Goal: Find specific page/section: Find specific page/section

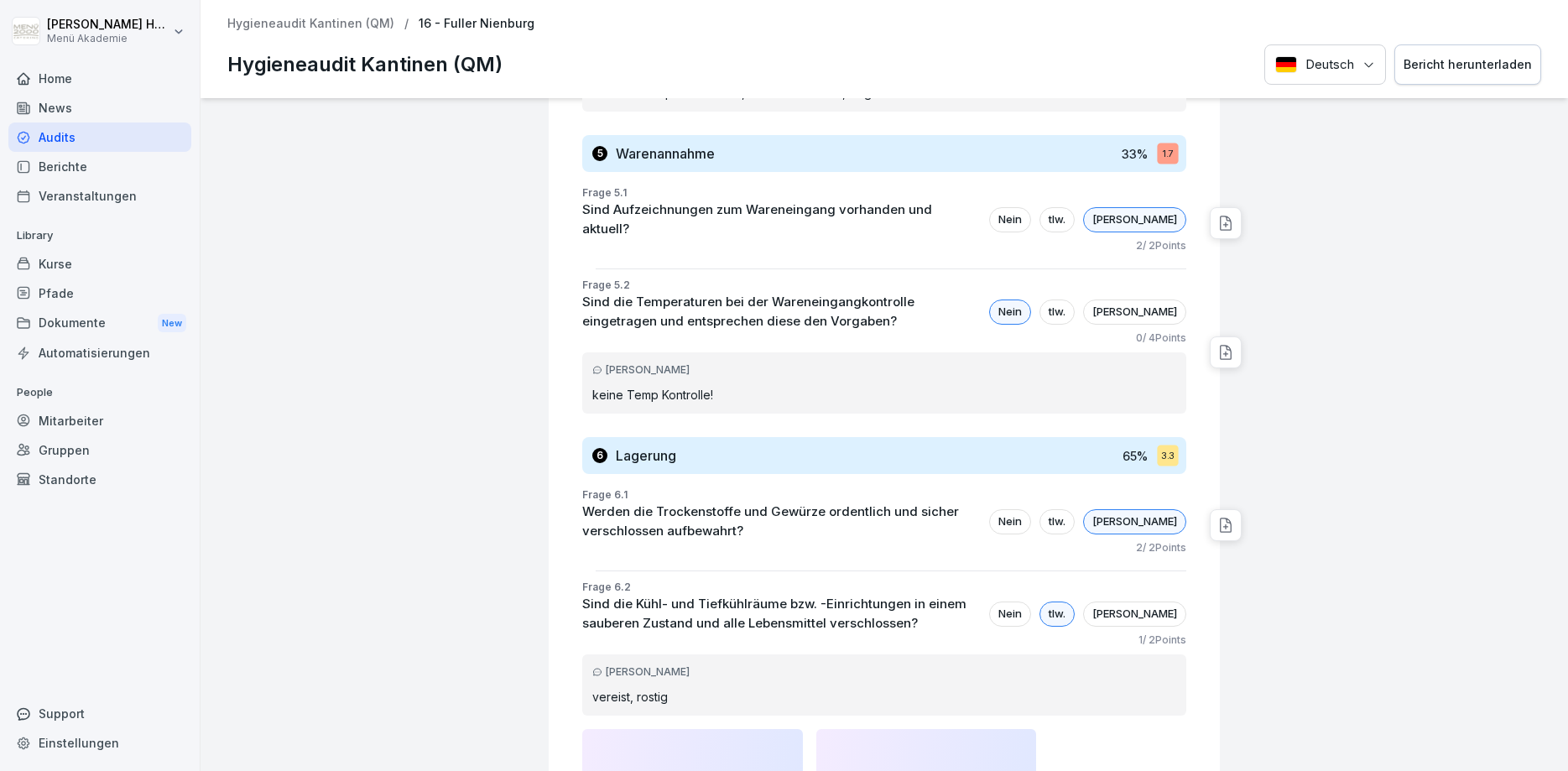
scroll to position [3120, 0]
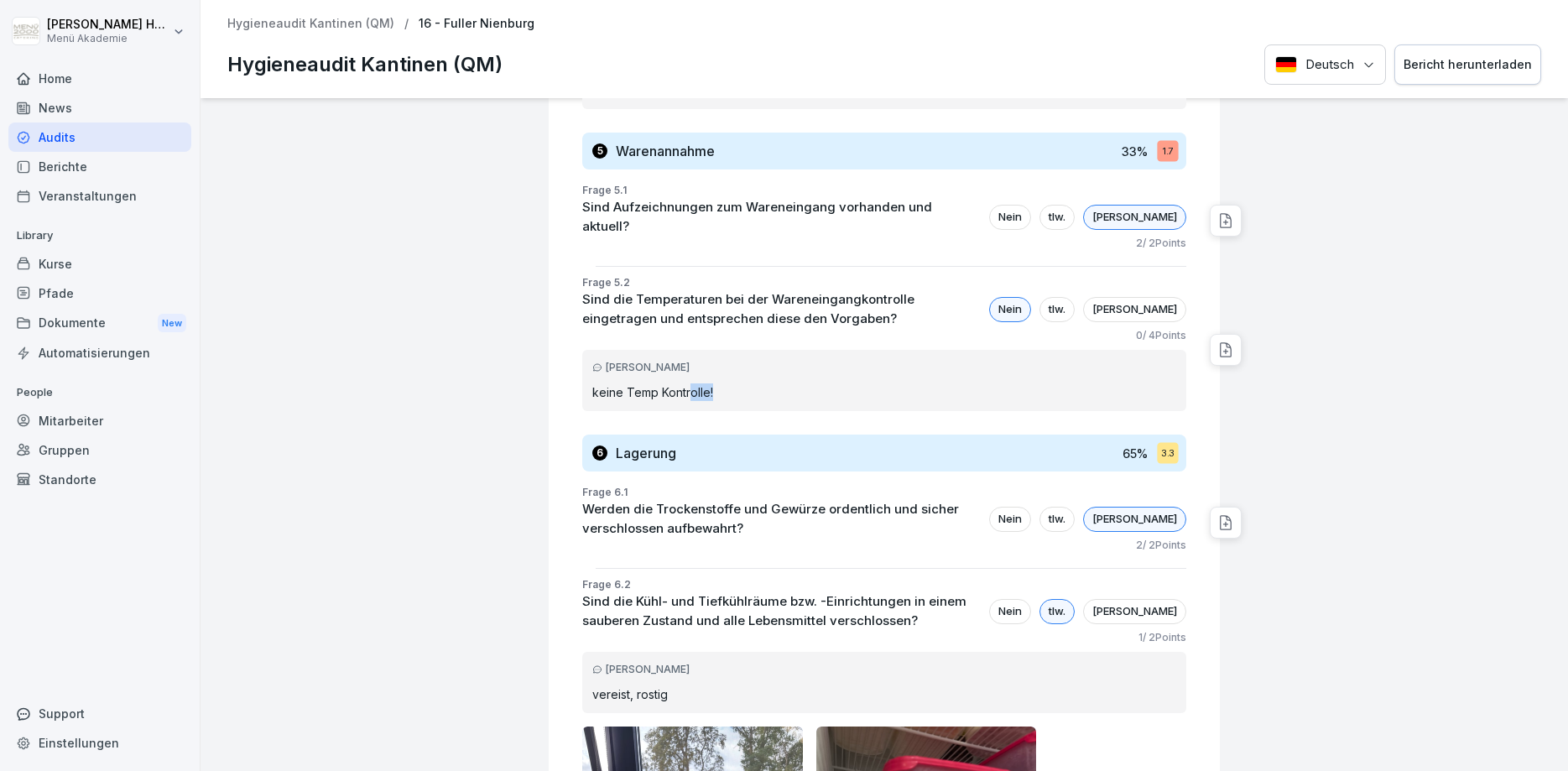
drag, startPoint x: 729, startPoint y: 324, endPoint x: 687, endPoint y: 326, distance: 42.0
click at [687, 384] on p "keine Temp Kontrolle!" at bounding box center [884, 392] width 583 height 18
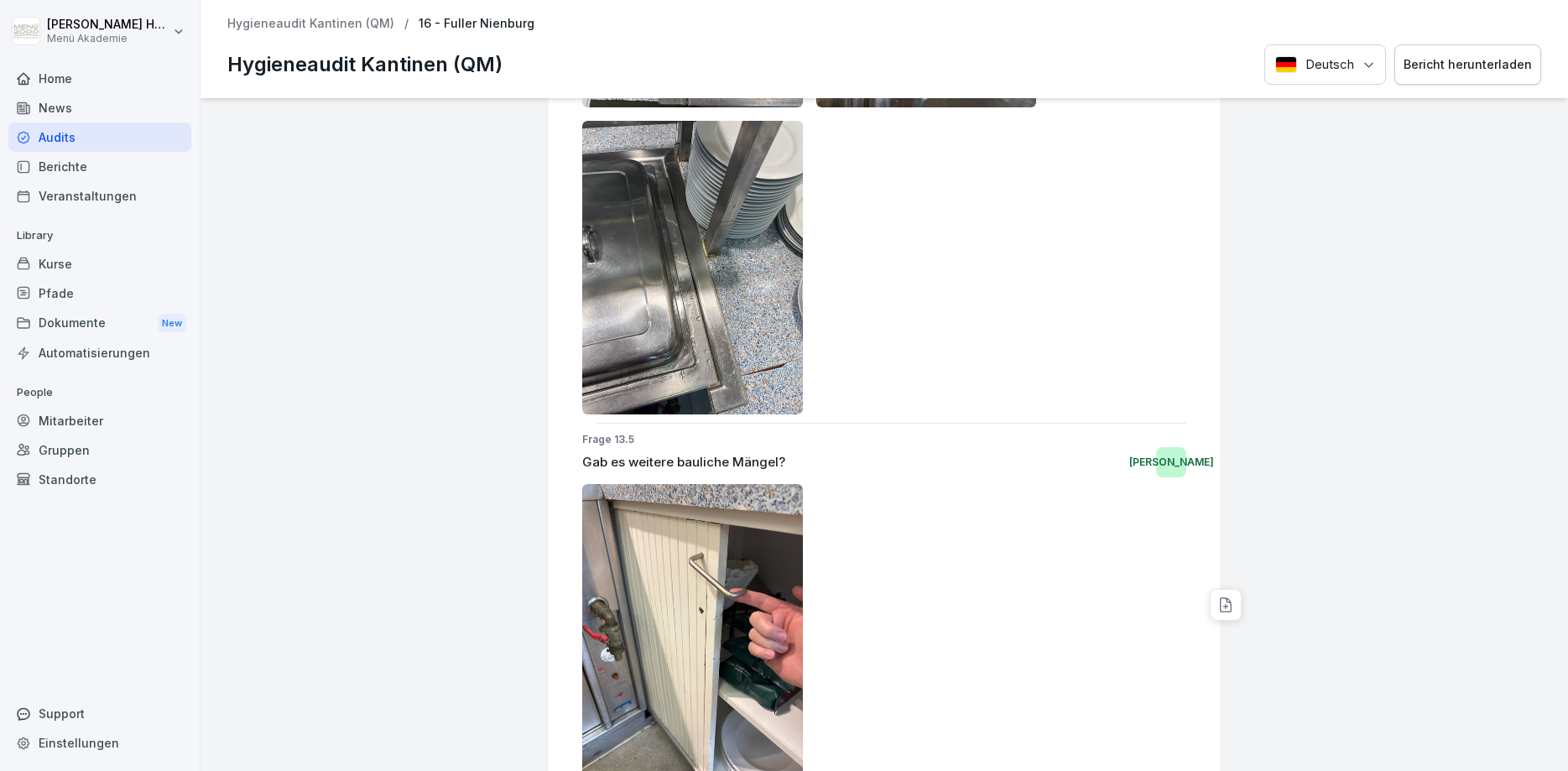
scroll to position [13413, 0]
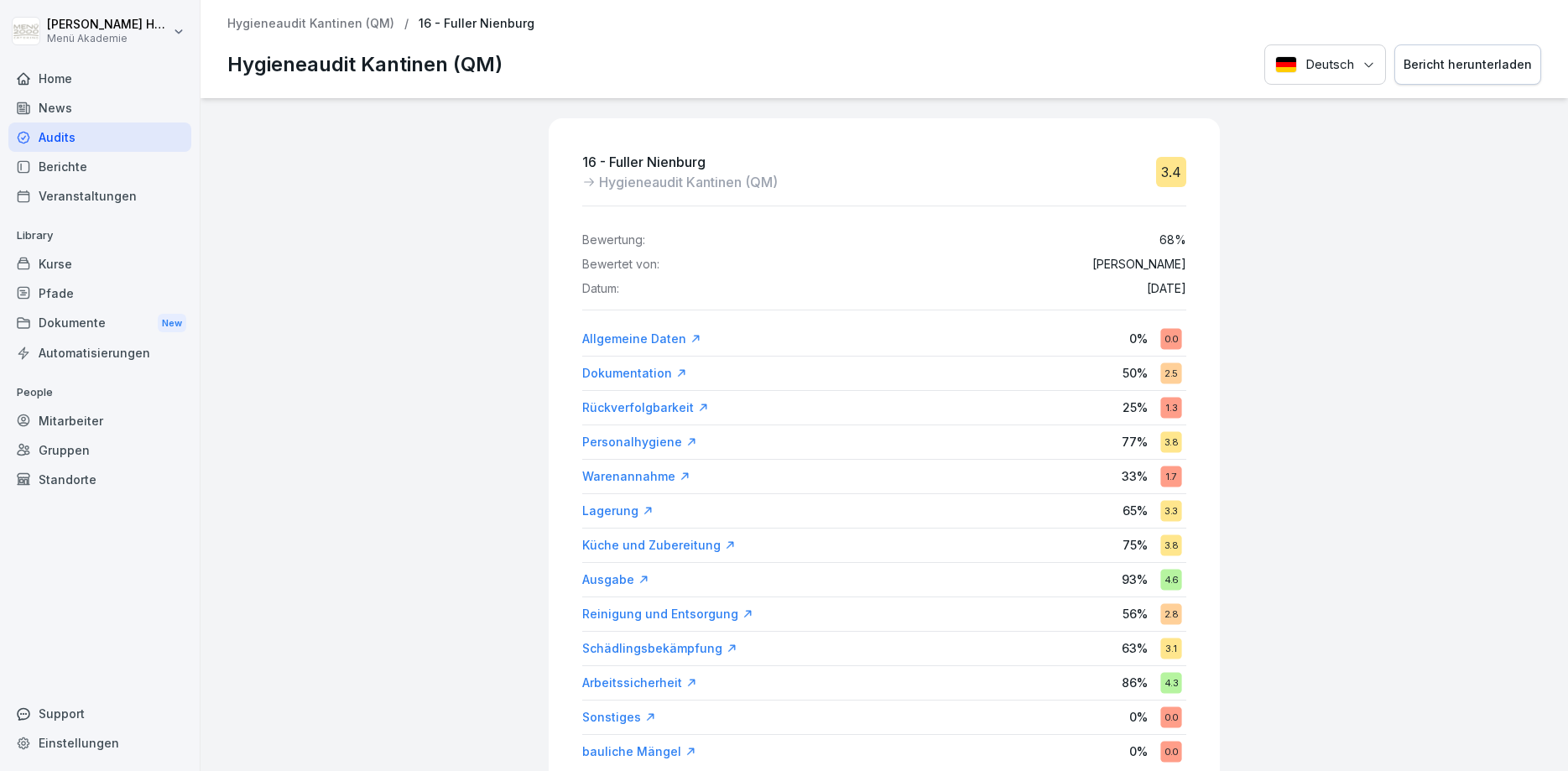
click at [52, 135] on div "Audits" at bounding box center [99, 137] width 183 height 30
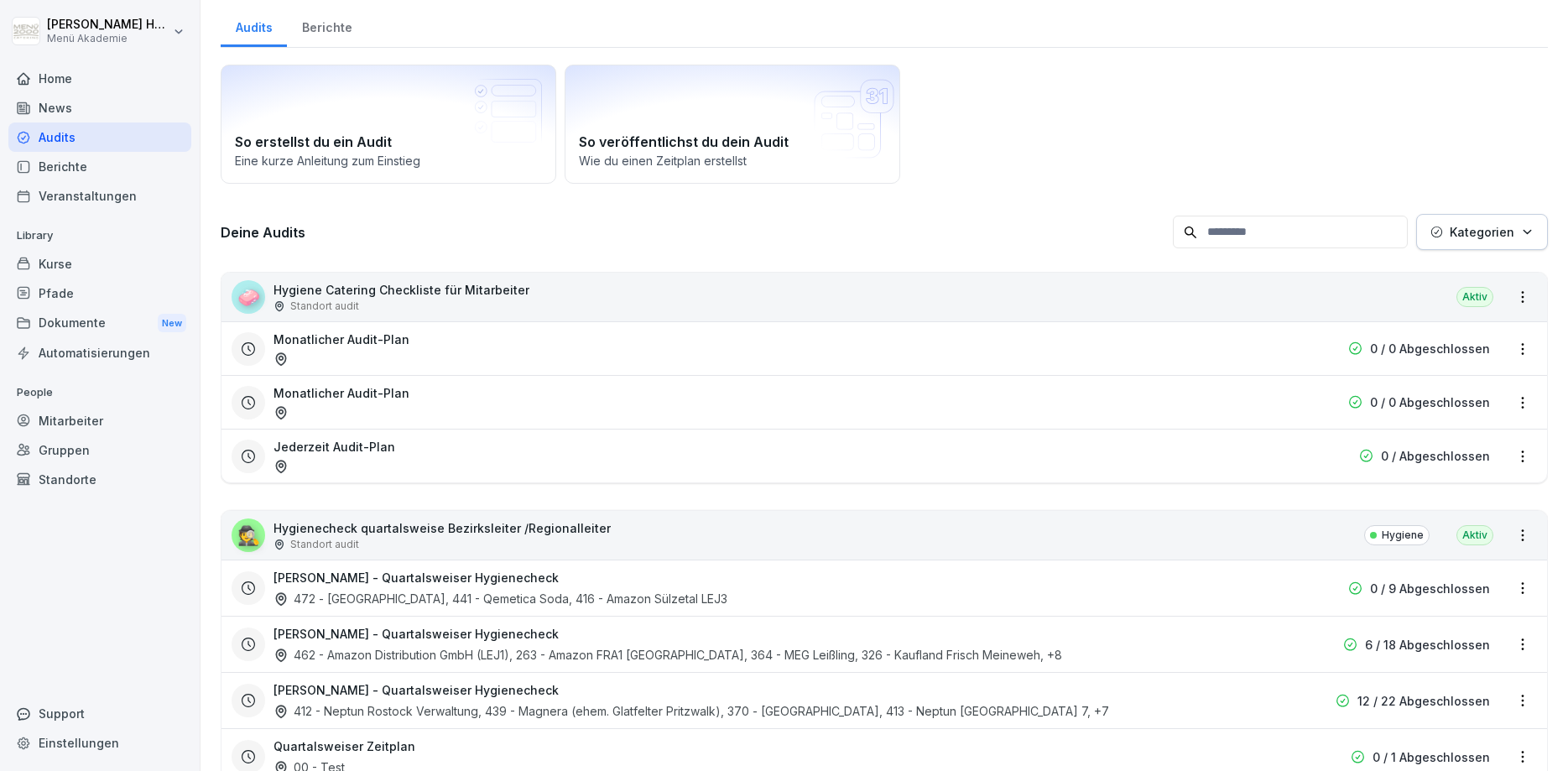
scroll to position [101, 0]
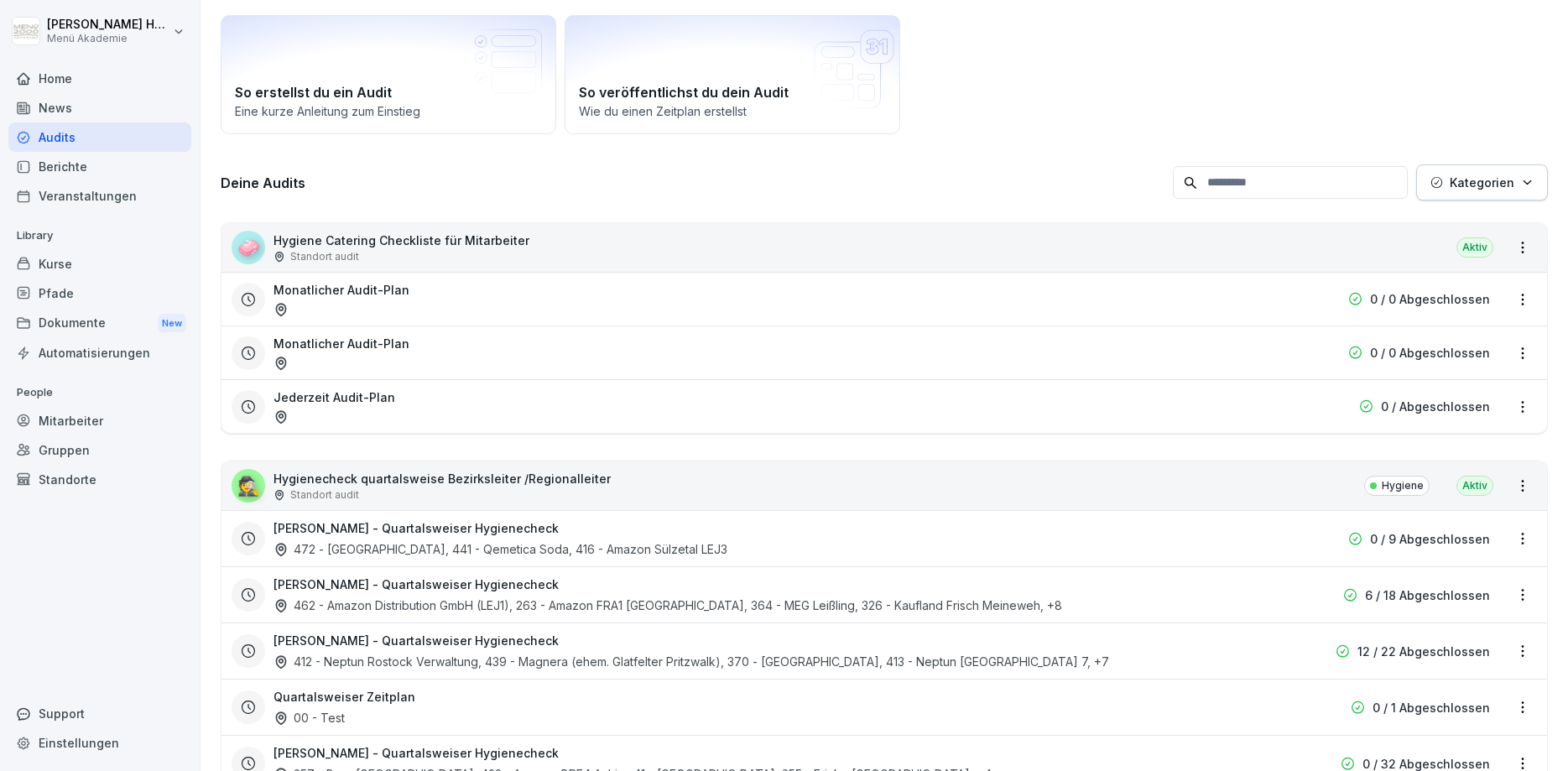
click at [1243, 181] on input at bounding box center [1290, 182] width 235 height 33
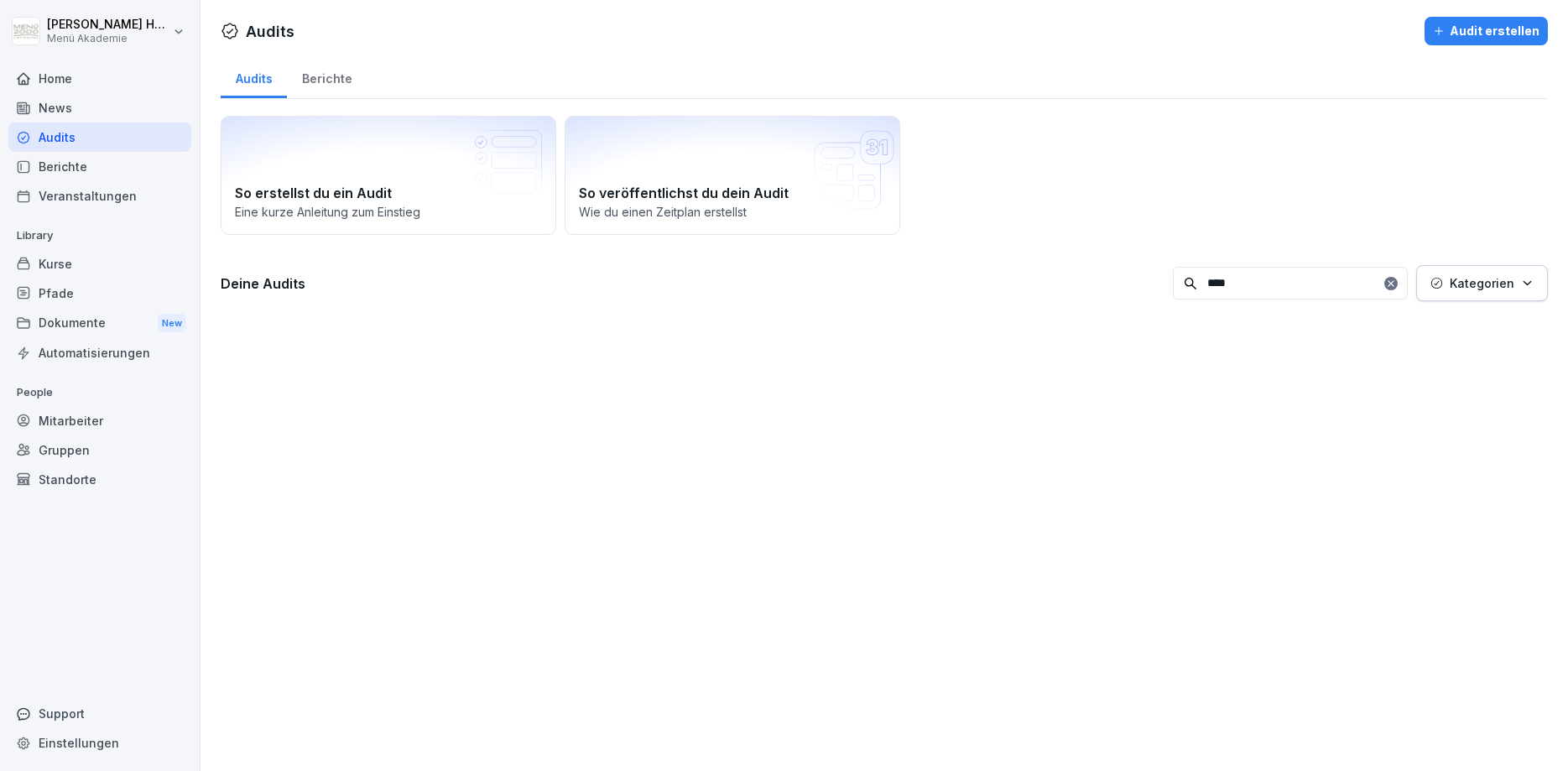
scroll to position [0, 0]
type input "******"
click at [1396, 288] on icon at bounding box center [1390, 284] width 10 height 10
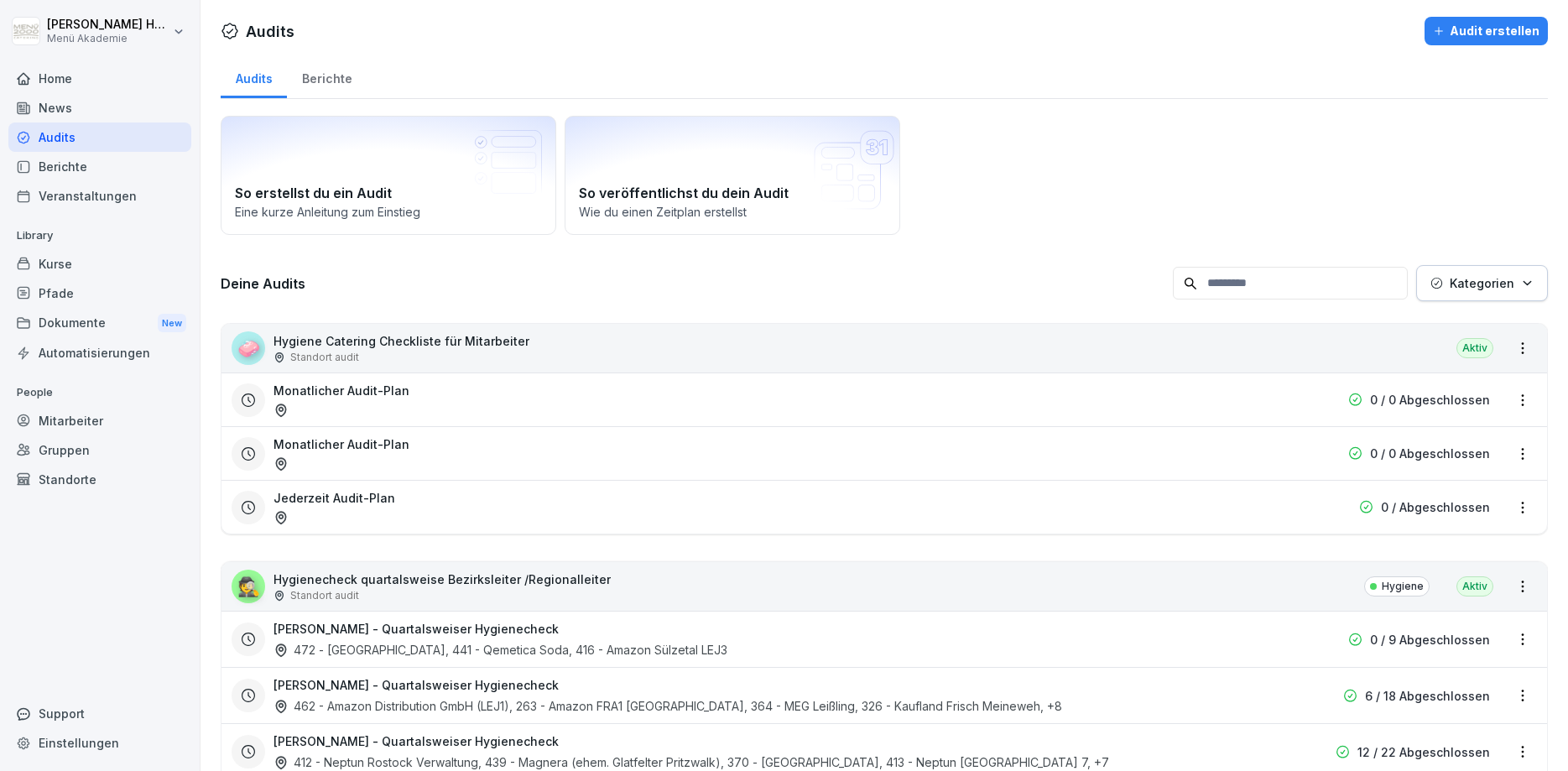
click at [43, 158] on div "Berichte" at bounding box center [99, 167] width 183 height 30
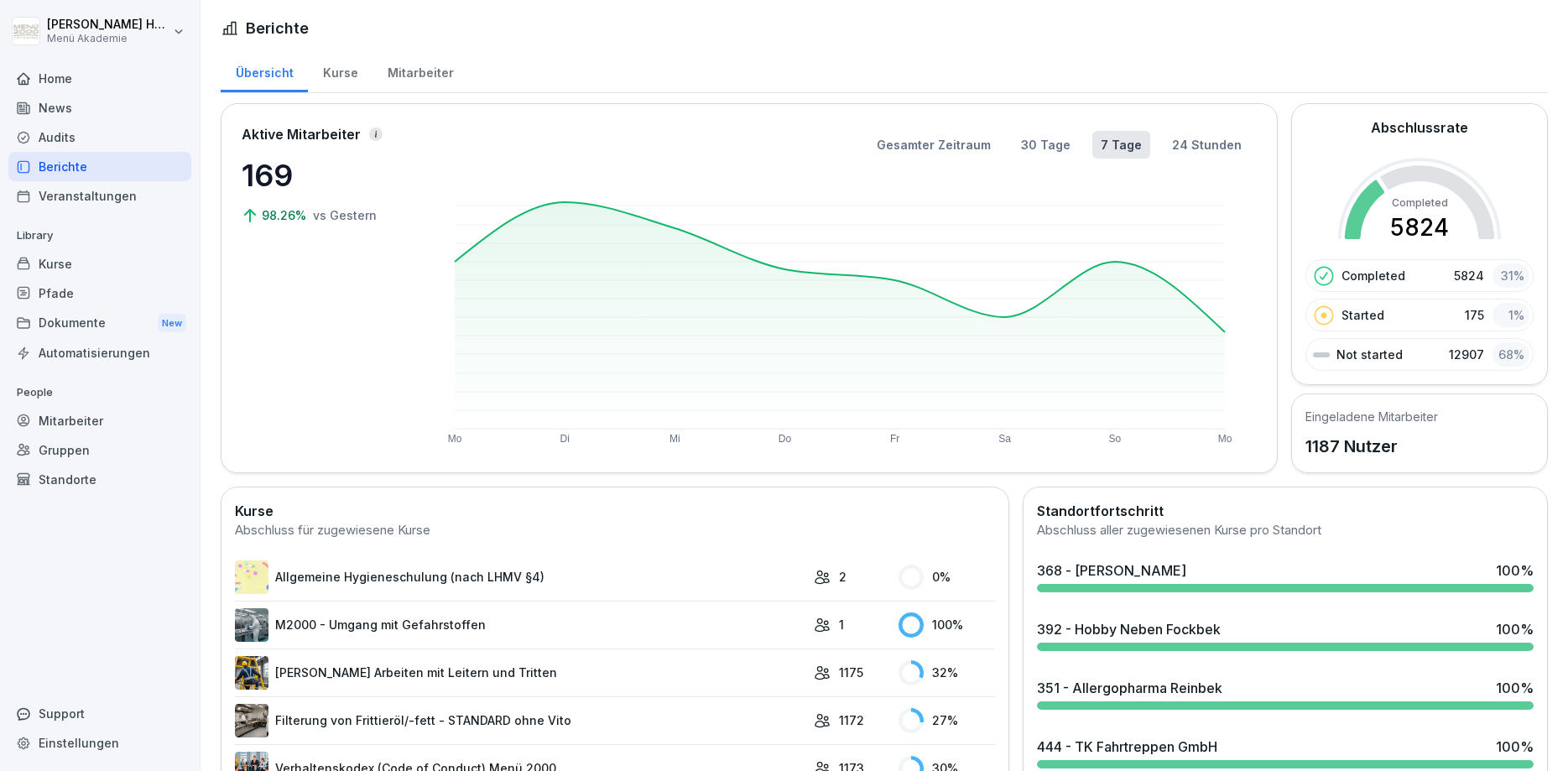
click at [63, 143] on div "Audits" at bounding box center [99, 137] width 183 height 30
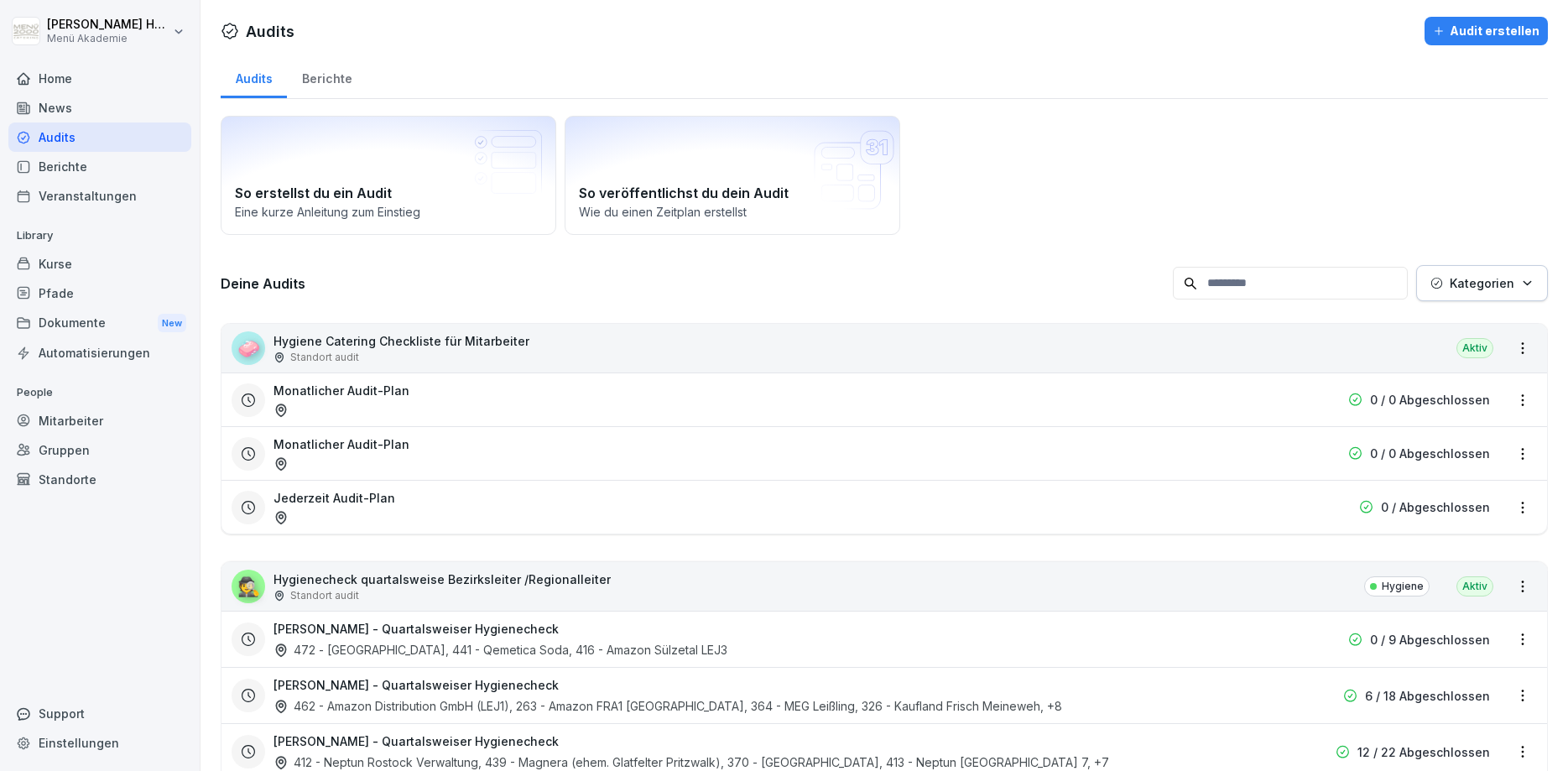
click at [1309, 290] on input at bounding box center [1290, 283] width 235 height 33
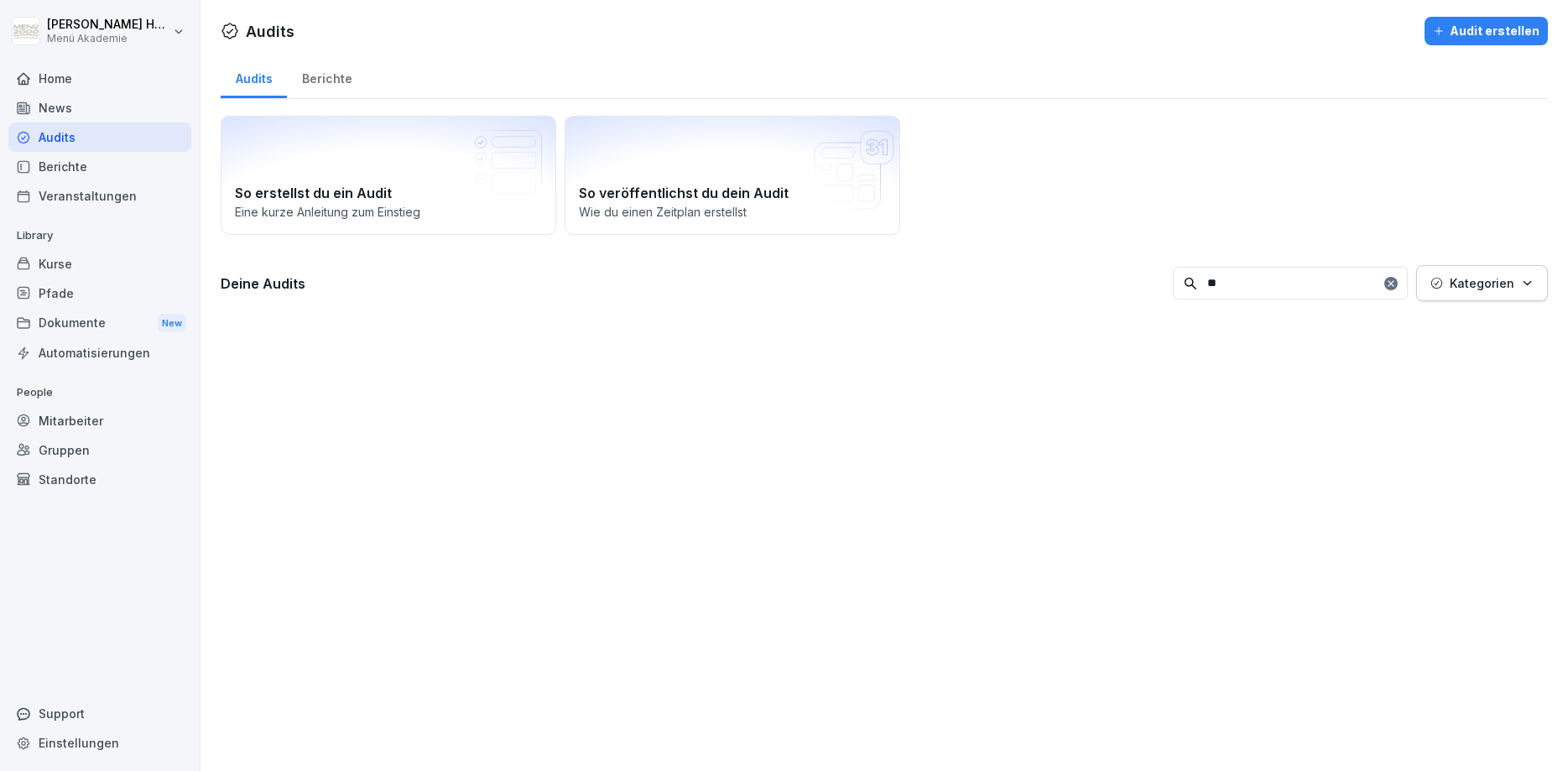
type input "*"
click at [1508, 289] on p "Kategorien" at bounding box center [1481, 283] width 64 height 18
click at [1456, 358] on div "Hygiene" at bounding box center [1462, 359] width 208 height 36
click at [1400, 504] on html "[PERSON_NAME] Menü Akademie Home News Audits Berichte Veranstaltungen Library K…" at bounding box center [784, 386] width 1568 height 771
click at [1263, 291] on input "***" at bounding box center [1235, 283] width 235 height 33
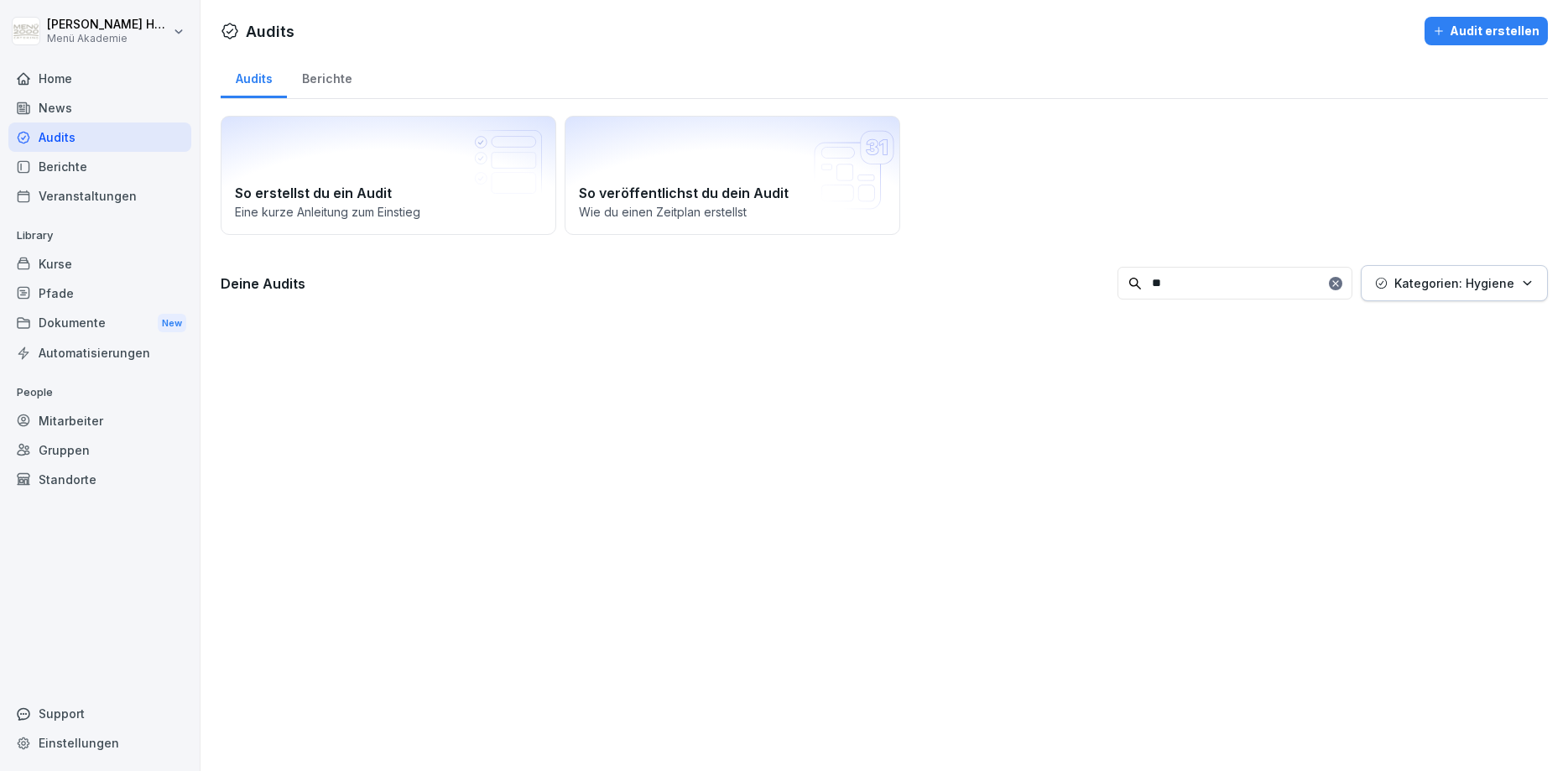
type input "*"
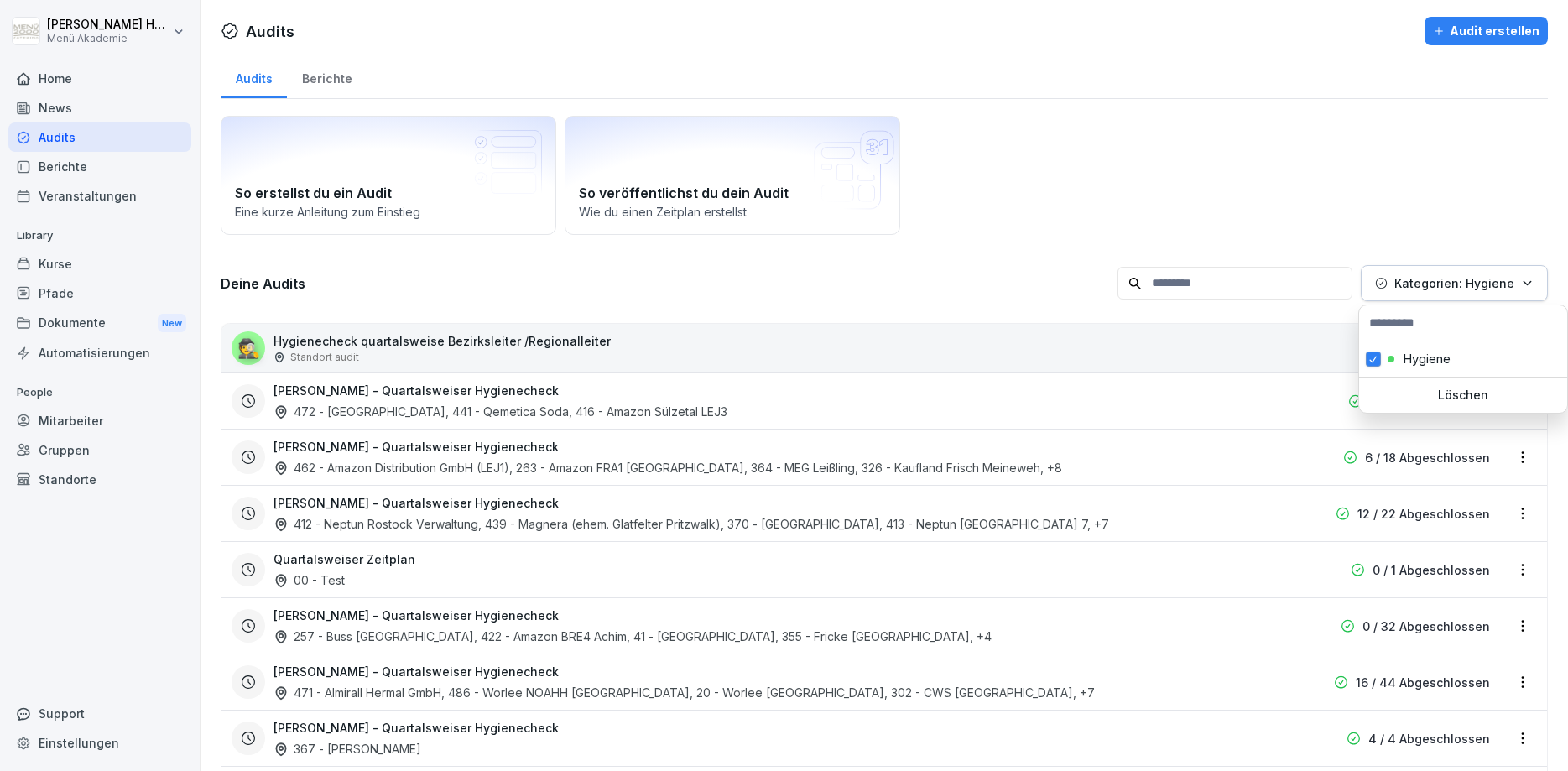
click at [1518, 286] on div "Kategorien: Hygiene" at bounding box center [1453, 283] width 158 height 18
click at [1438, 386] on div "Löschen" at bounding box center [1462, 395] width 208 height 36
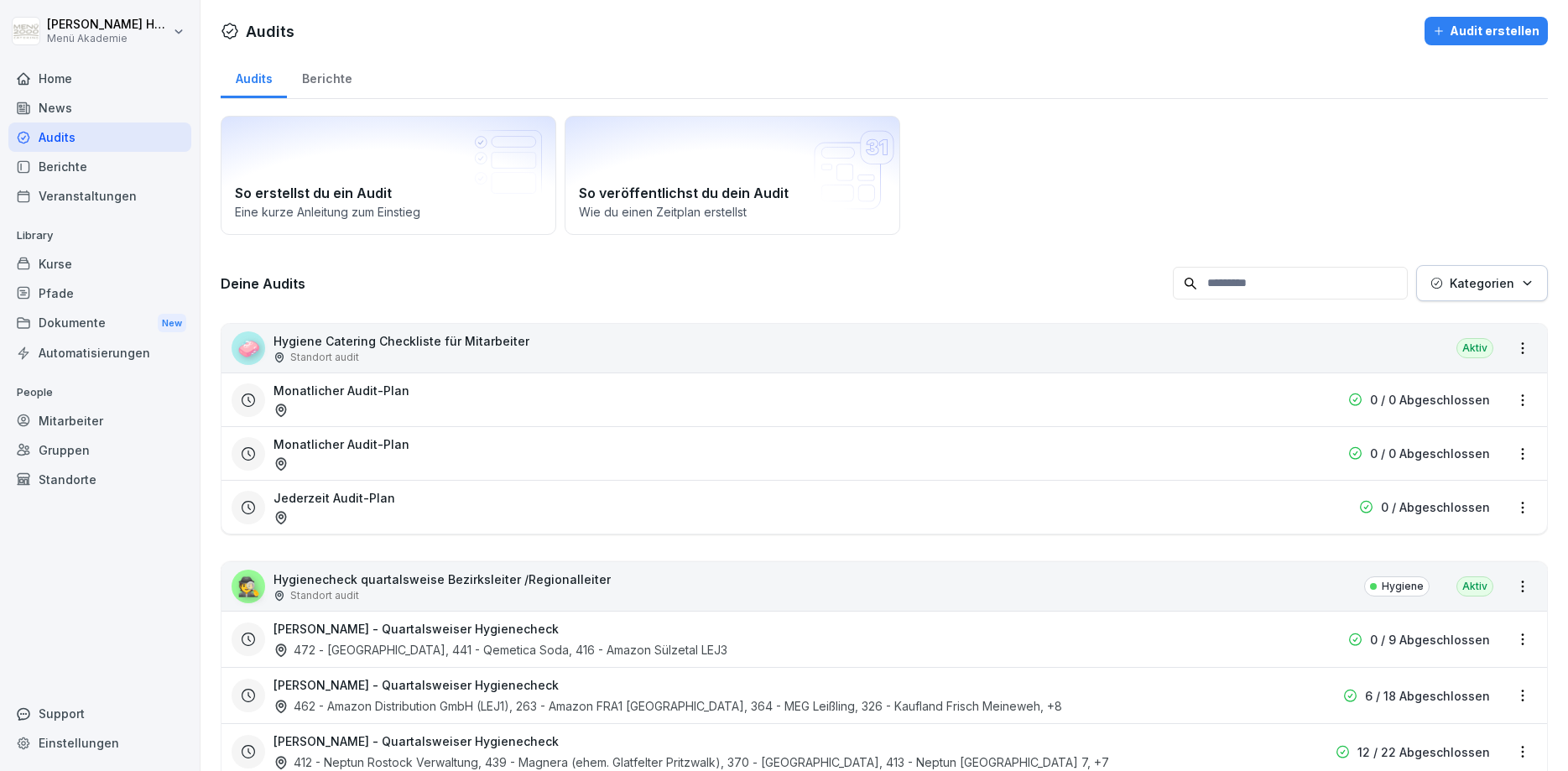
click at [340, 80] on div "Berichte" at bounding box center [326, 76] width 80 height 43
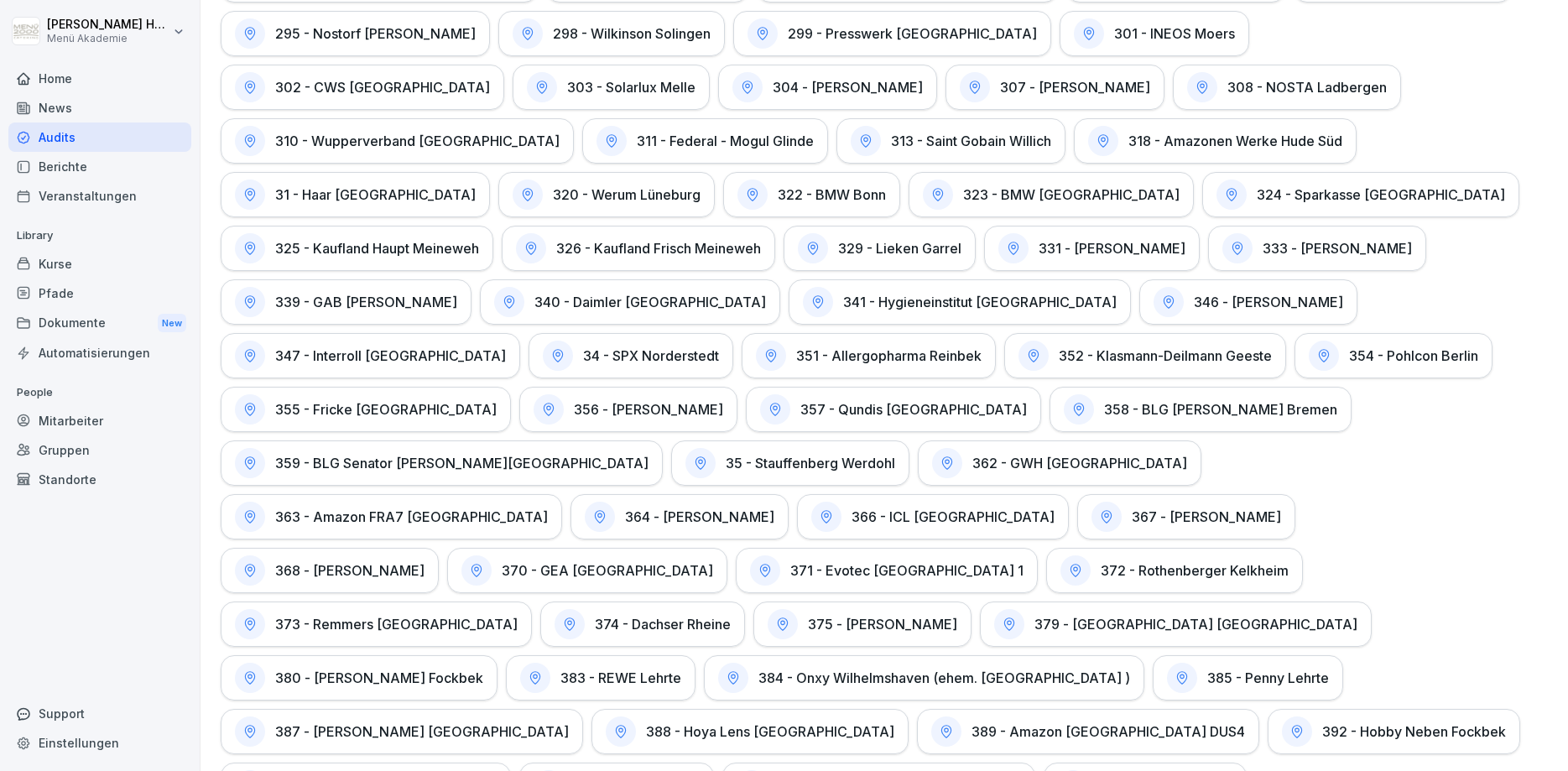
scroll to position [1610, 0]
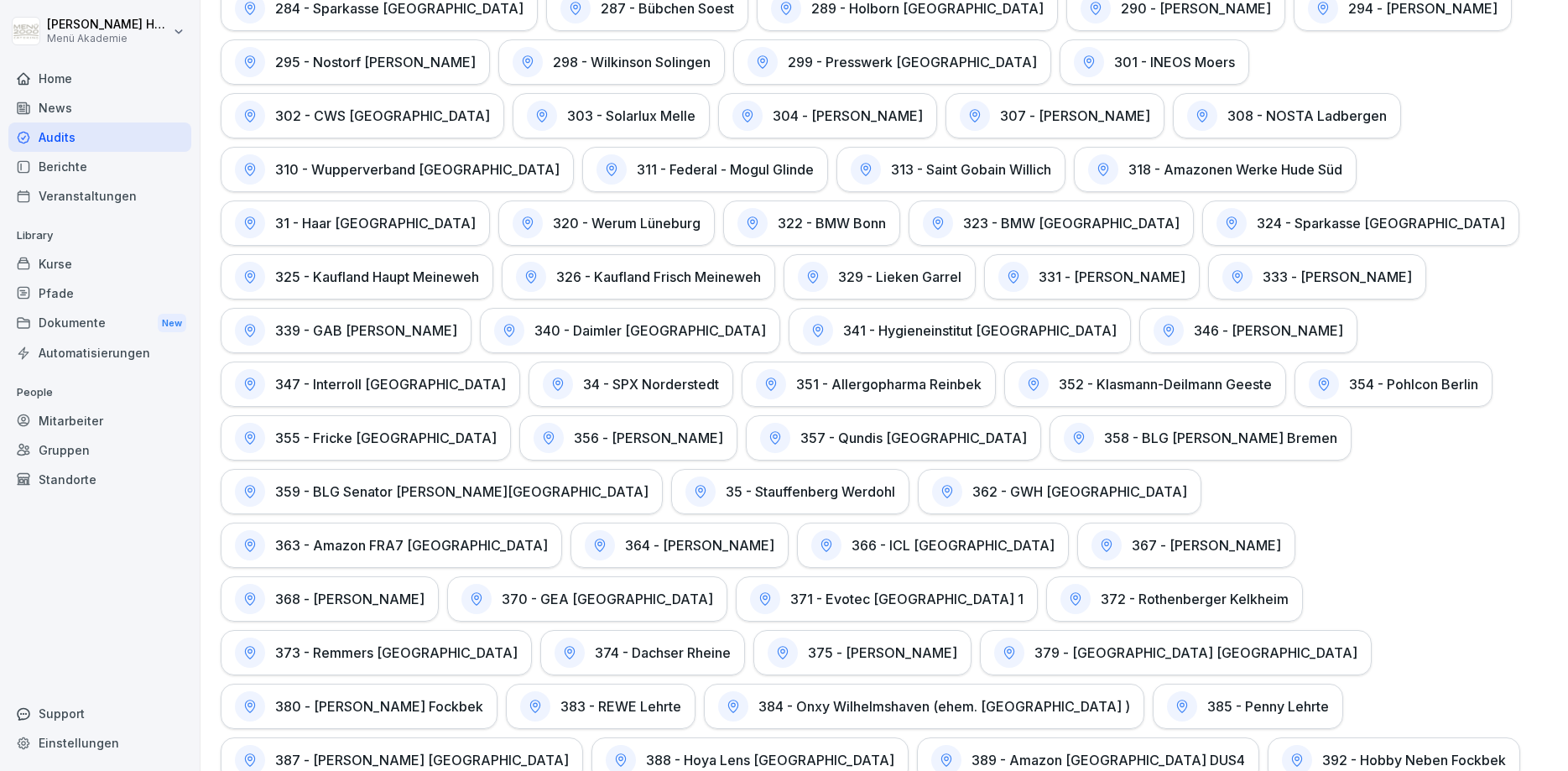
click at [1026, 429] on h1 "357 - Qundis [GEOGRAPHIC_DATA]" at bounding box center [913, 437] width 226 height 17
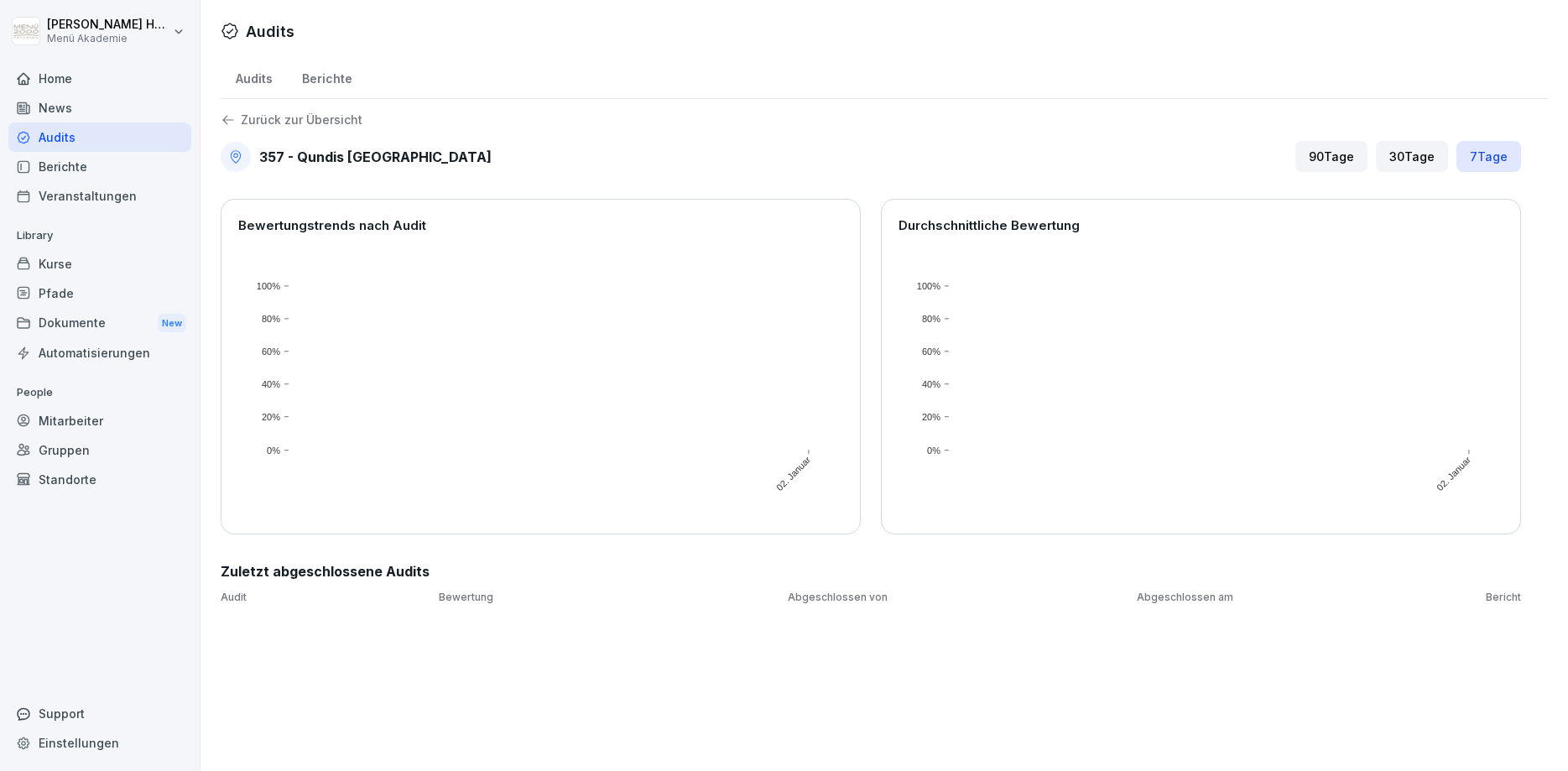
click at [1331, 159] on div "90 Tage" at bounding box center [1331, 156] width 72 height 31
click at [333, 78] on div "Berichte" at bounding box center [326, 76] width 80 height 43
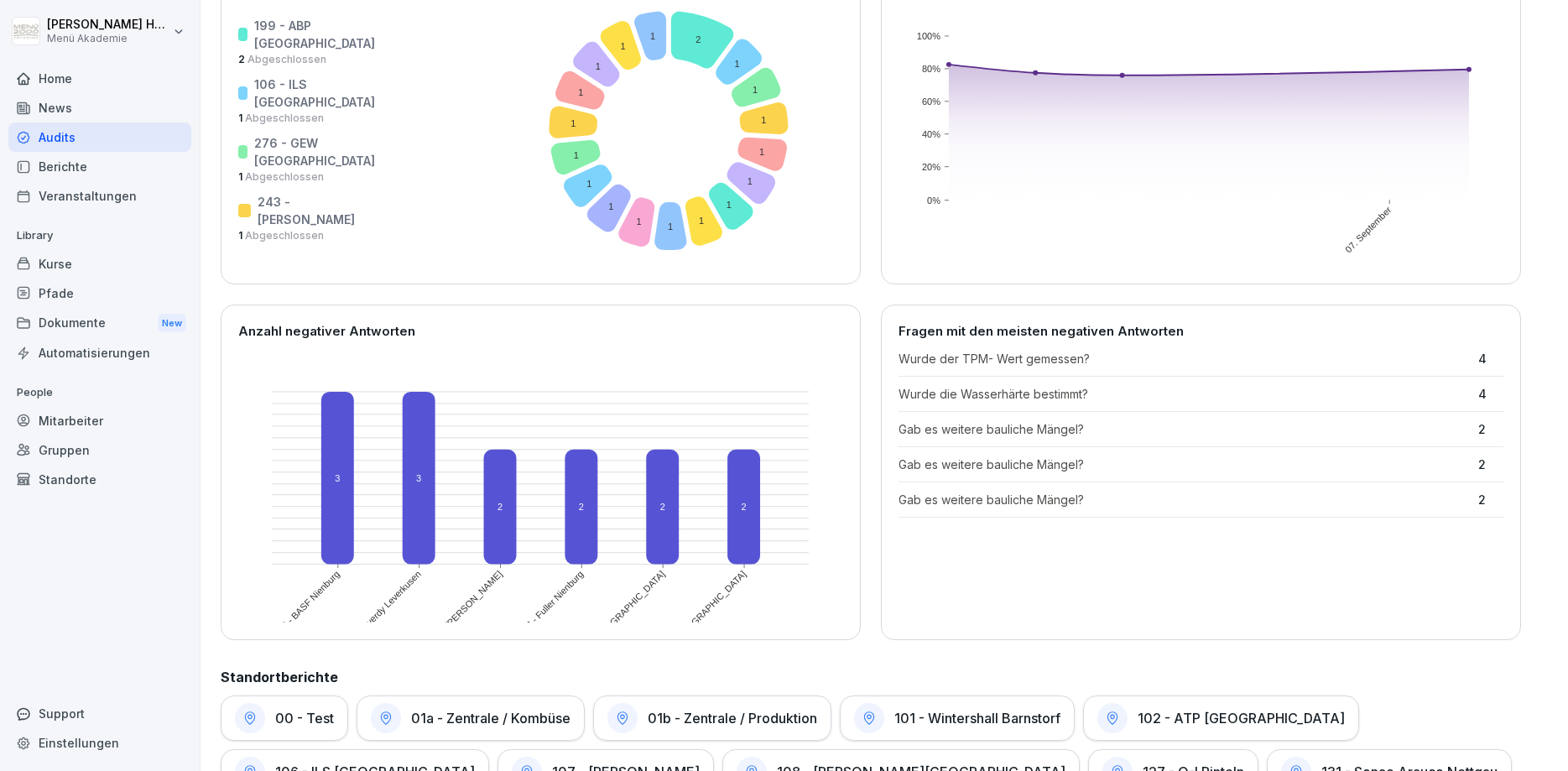
scroll to position [101, 0]
